Goal: Entertainment & Leisure: Consume media (video, audio)

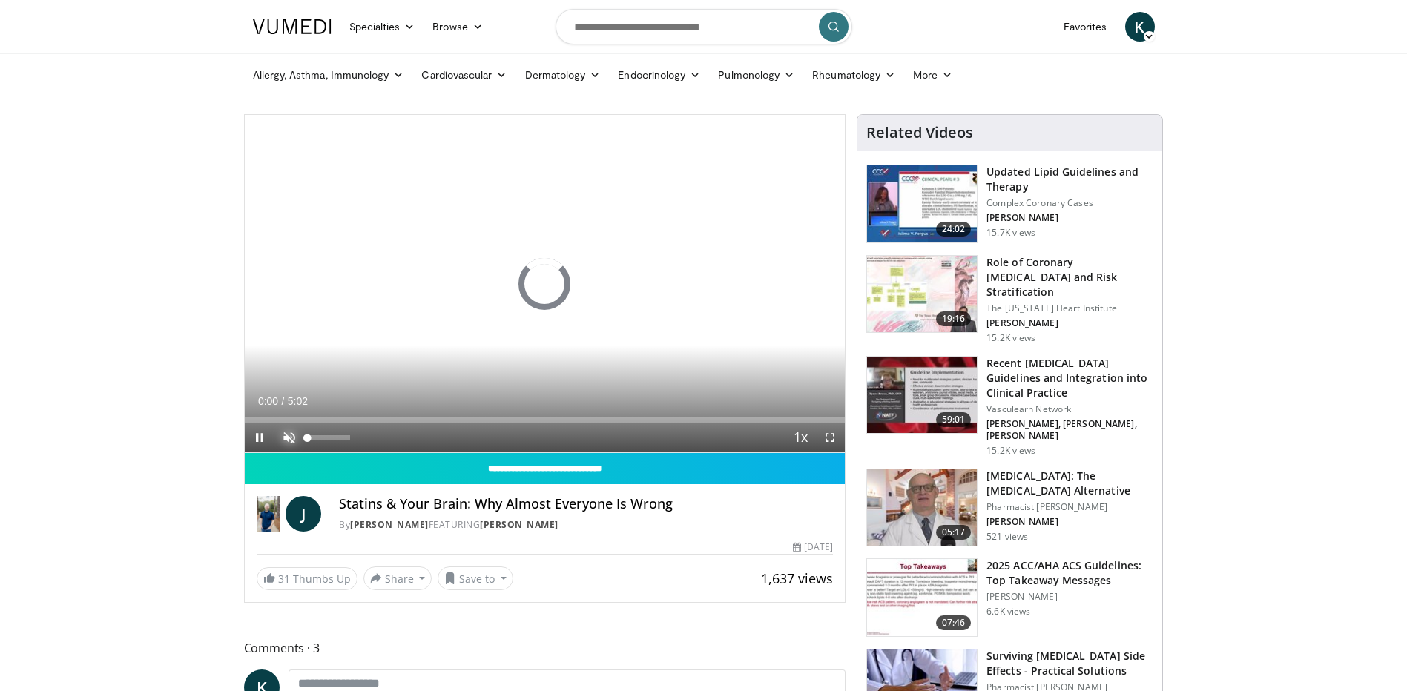
click at [282, 438] on span "Video Player" at bounding box center [289, 438] width 30 height 30
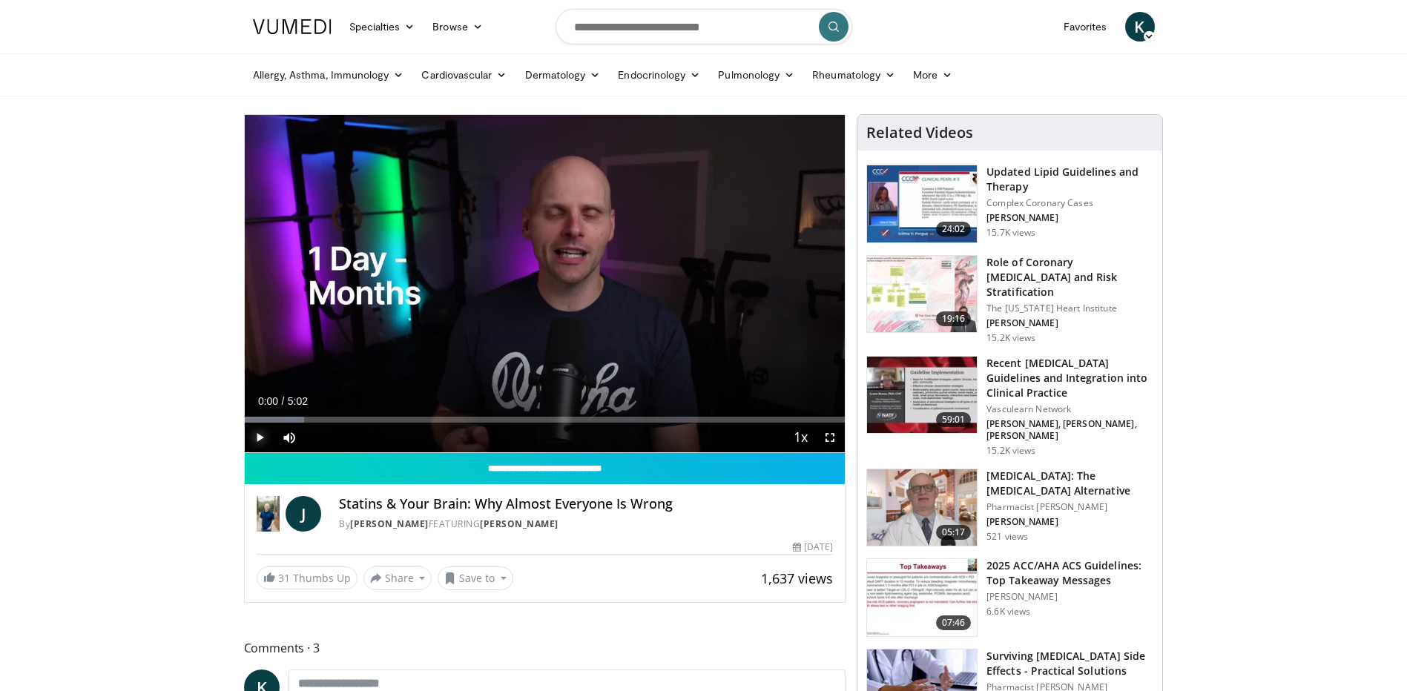
click at [255, 433] on span "Video Player" at bounding box center [260, 438] width 30 height 30
